Goal: Information Seeking & Learning: Learn about a topic

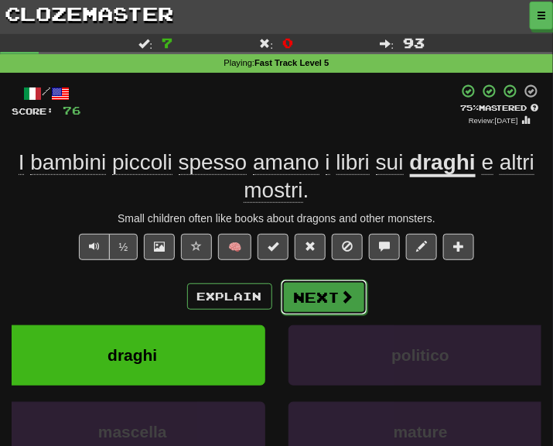
click at [334, 306] on button "Next" at bounding box center [324, 297] width 87 height 36
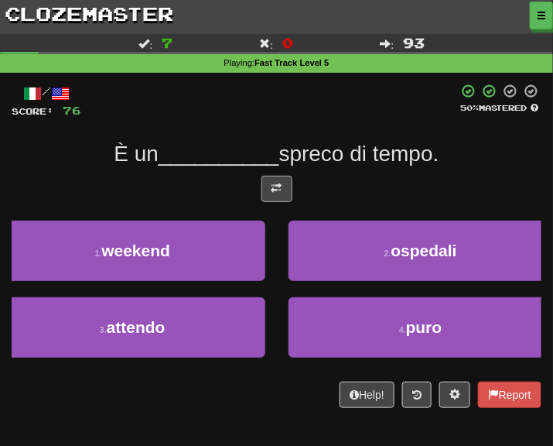
drag, startPoint x: 274, startPoint y: 205, endPoint x: 283, endPoint y: 191, distance: 16.7
click at [278, 200] on div at bounding box center [277, 193] width 530 height 34
click at [285, 189] on button at bounding box center [276, 189] width 31 height 26
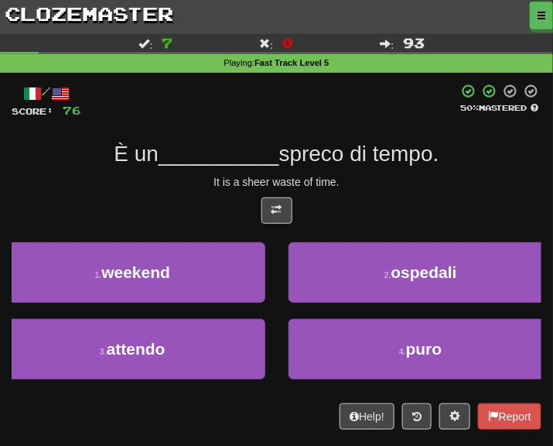
click at [367, 160] on span "spreco di tempo." at bounding box center [359, 154] width 160 height 24
click at [436, 182] on div "It is a sheer waste of time." at bounding box center [277, 181] width 530 height 15
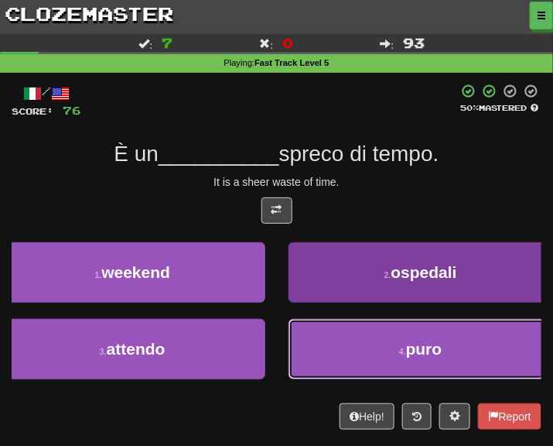
click at [400, 356] on small "4 ." at bounding box center [402, 351] width 7 height 9
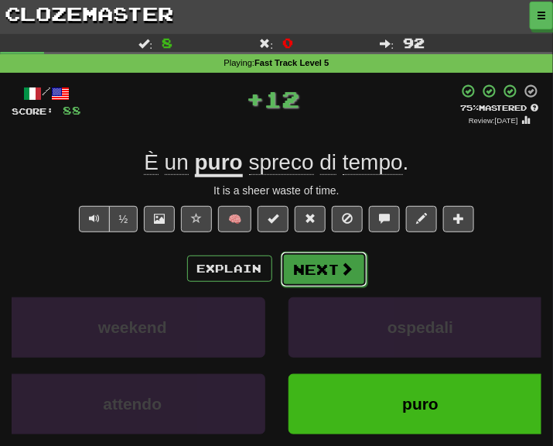
click at [314, 256] on button "Next" at bounding box center [324, 269] width 87 height 36
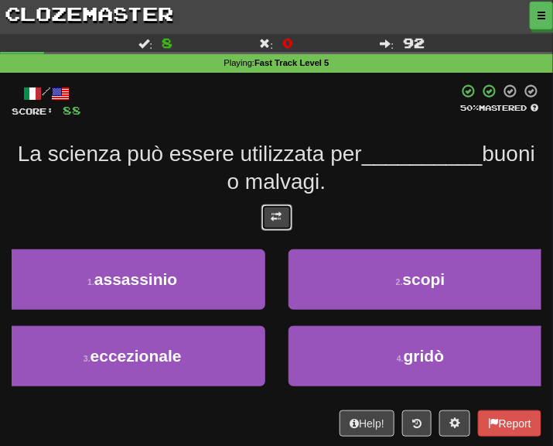
click at [283, 227] on button at bounding box center [276, 217] width 31 height 26
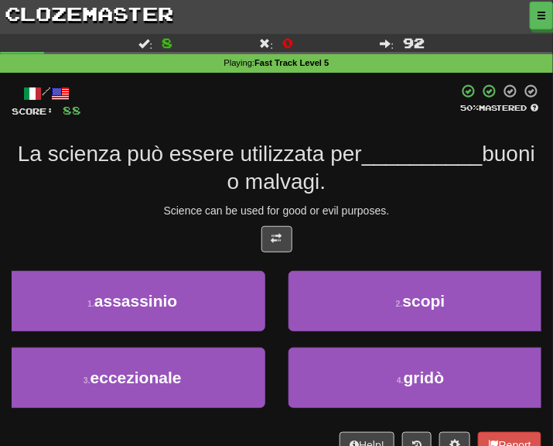
click at [483, 184] on div "La scienza può essere utilizzata per __________ buoni o malvagi." at bounding box center [277, 168] width 530 height 56
click at [405, 235] on div at bounding box center [277, 243] width 530 height 34
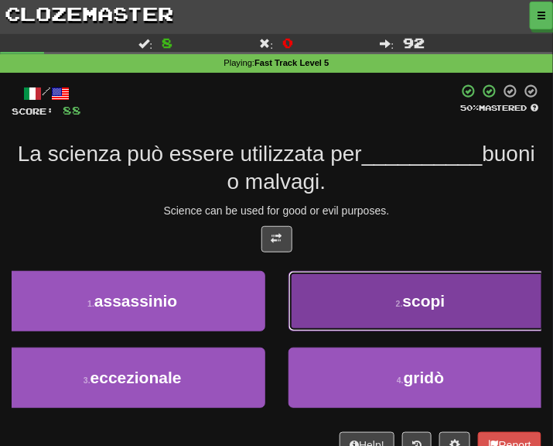
click at [425, 307] on span "scopi" at bounding box center [424, 301] width 43 height 18
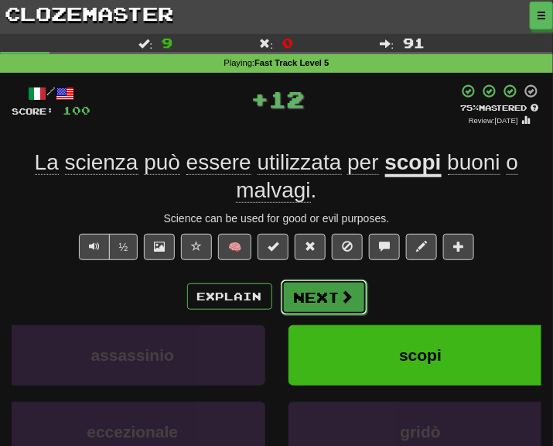
click at [320, 298] on button "Next" at bounding box center [324, 297] width 87 height 36
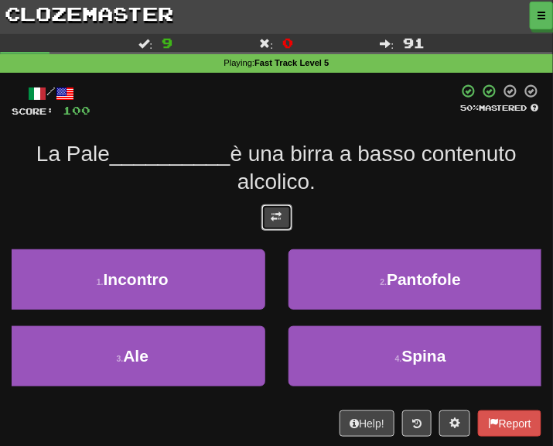
click at [272, 228] on button at bounding box center [276, 217] width 31 height 26
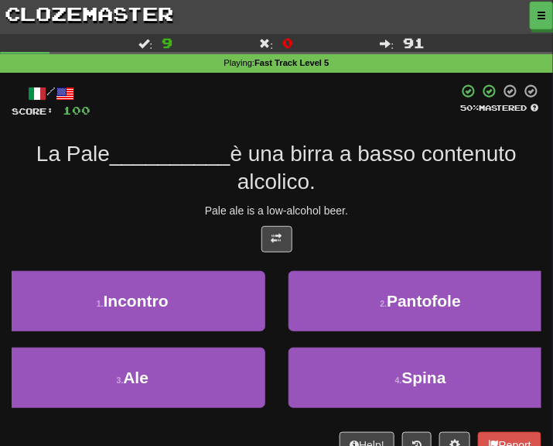
click at [467, 182] on div "La Pale __________ è una birra a basso contenuto alcolico." at bounding box center [277, 168] width 530 height 56
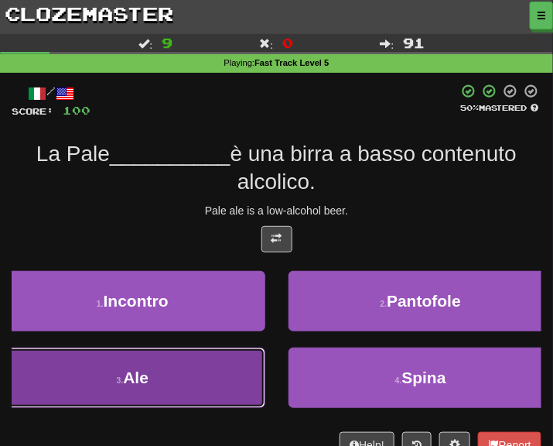
click at [116, 367] on button "3 . Ale" at bounding box center [132, 377] width 265 height 60
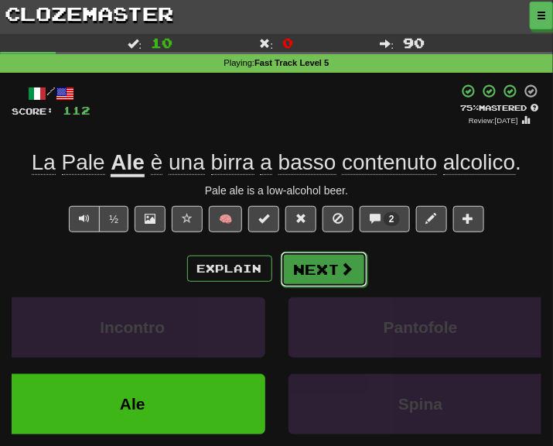
click at [349, 272] on span at bounding box center [347, 268] width 14 height 14
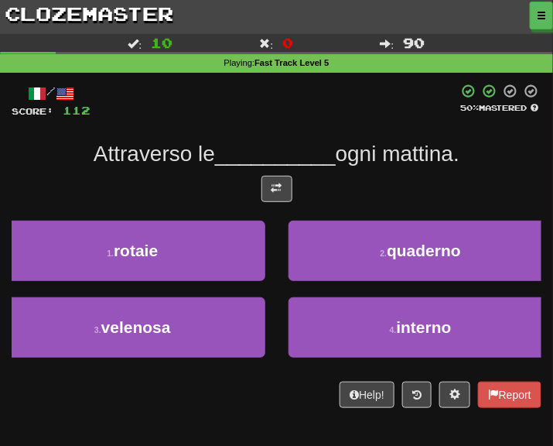
click at [515, 179] on div at bounding box center [277, 193] width 530 height 34
